Goal: Transaction & Acquisition: Purchase product/service

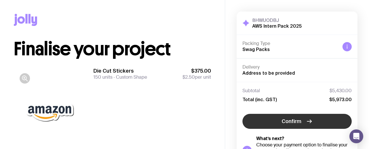
click at [289, 126] on button "Confirm" at bounding box center [297, 121] width 109 height 15
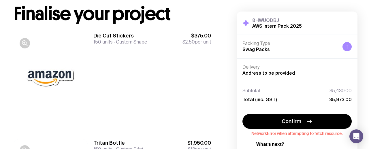
scroll to position [36, 0]
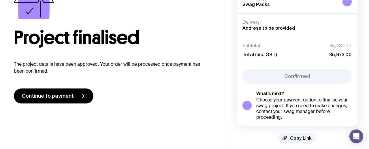
scroll to position [50, 0]
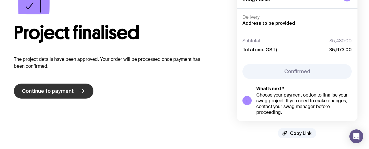
click at [84, 89] on link "Continue to payment" at bounding box center [54, 91] width 80 height 15
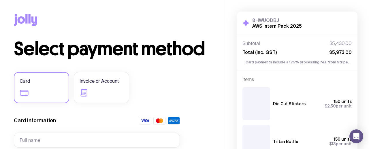
scroll to position [56, 0]
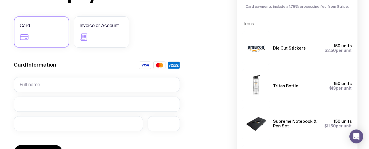
click at [51, 28] on label "Card" at bounding box center [41, 31] width 55 height 31
click at [0, 0] on input "Card" at bounding box center [0, 0] width 0 height 0
click at [55, 86] on input "text" at bounding box center [97, 84] width 166 height 15
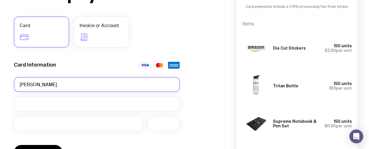
click at [36, 83] on input "Phoebe Dunne" at bounding box center [97, 84] width 166 height 15
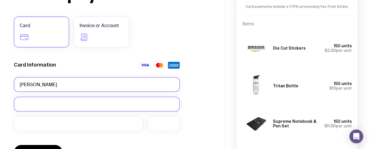
type input "Phoebe K Dunne"
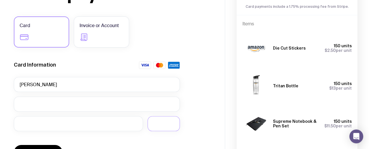
scroll to position [126, 0]
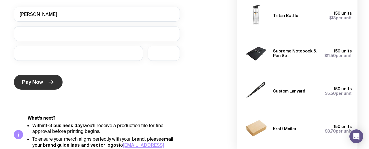
click at [29, 88] on button "Pay Now" at bounding box center [38, 82] width 49 height 15
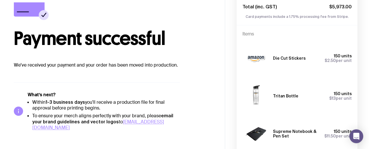
scroll to position [0, 0]
